Goal: Transaction & Acquisition: Purchase product/service

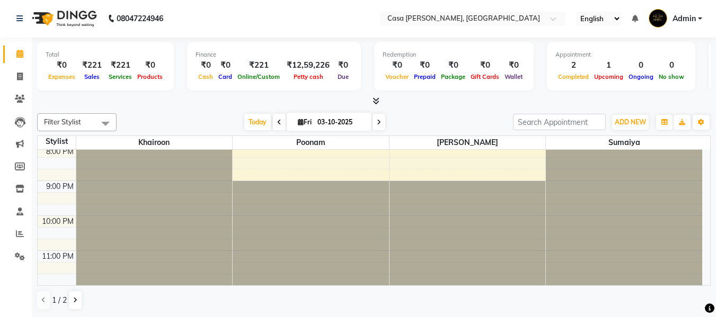
scroll to position [270, 0]
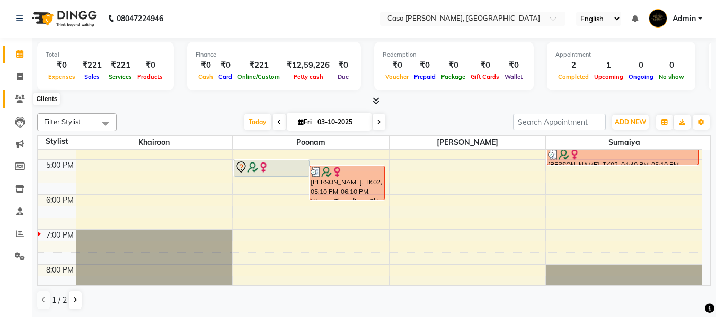
click at [21, 99] on icon at bounding box center [20, 99] width 10 height 8
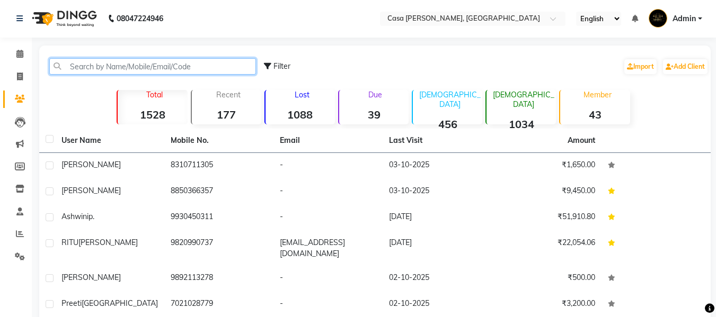
click at [145, 71] on input "text" at bounding box center [152, 66] width 207 height 16
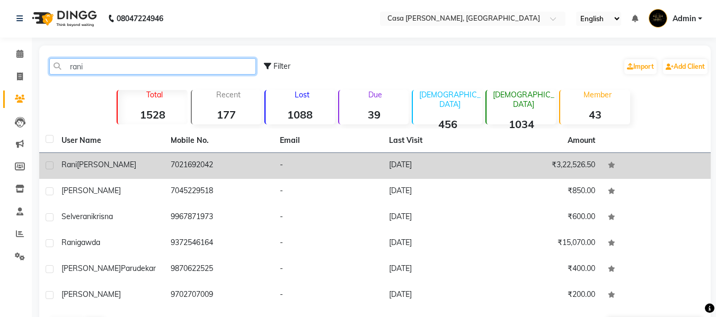
type input "rani"
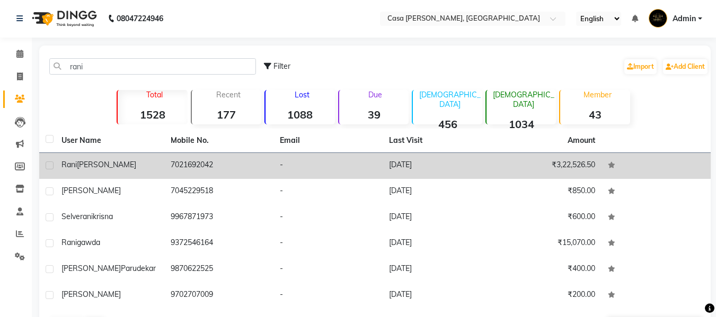
click at [171, 161] on td "7021692042" at bounding box center [218, 166] width 109 height 26
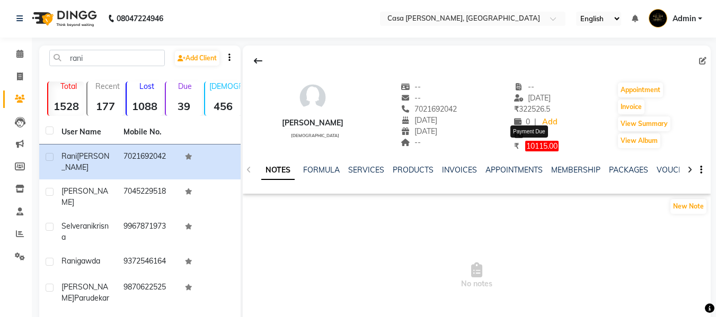
click at [535, 148] on span "10115.00" at bounding box center [541, 146] width 33 height 11
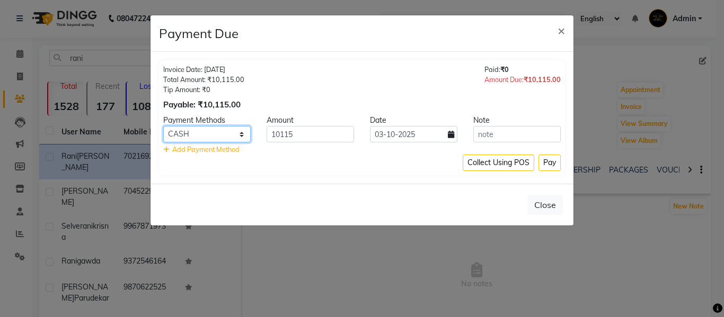
click at [237, 132] on select "CARD UPI CUSTOM CASH Chamber Gift Card" at bounding box center [206, 134] width 87 height 16
select select "8"
click at [163, 126] on select "CARD UPI CUSTOM CASH Chamber Gift Card" at bounding box center [206, 134] width 87 height 16
click at [545, 166] on button "Pay" at bounding box center [549, 163] width 22 height 16
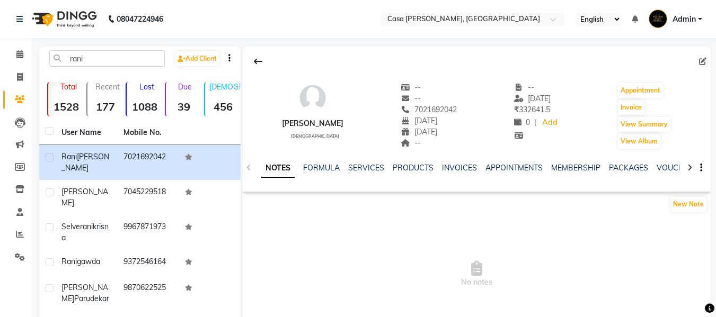
click at [259, 176] on div "NOTES FORMULA SERVICES PRODUCTS INVOICES APPOINTMENTS MEMBERSHIP PACKAGES VOUCH…" at bounding box center [468, 175] width 422 height 24
click at [18, 52] on icon at bounding box center [19, 54] width 7 height 8
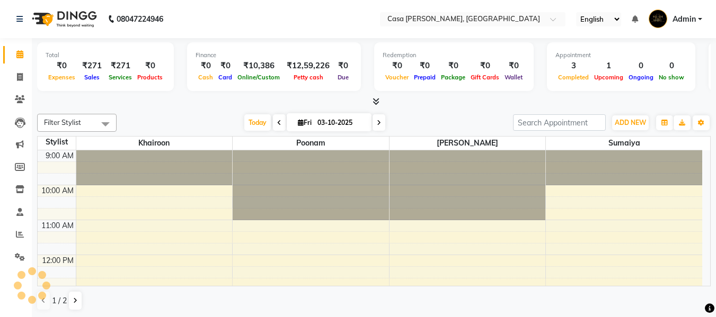
scroll to position [350, 0]
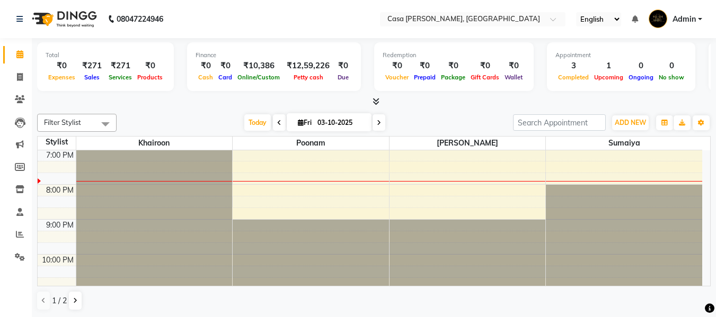
click at [300, 123] on icon at bounding box center [301, 122] width 6 height 7
select select "10"
select select "2025"
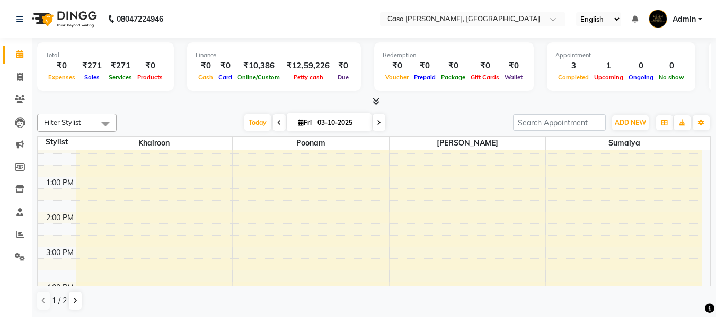
scroll to position [0, 0]
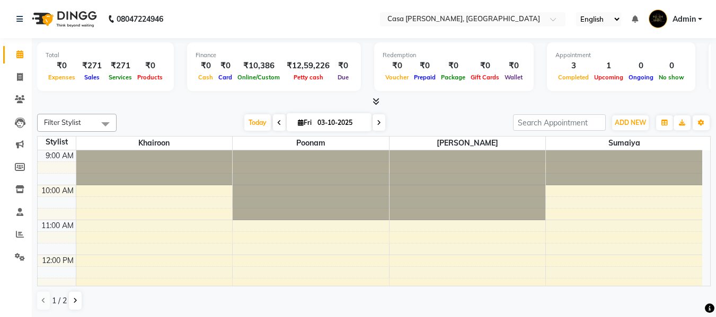
click at [298, 124] on icon at bounding box center [301, 122] width 6 height 7
select select "10"
select select "2025"
